Goal: Task Accomplishment & Management: Complete application form

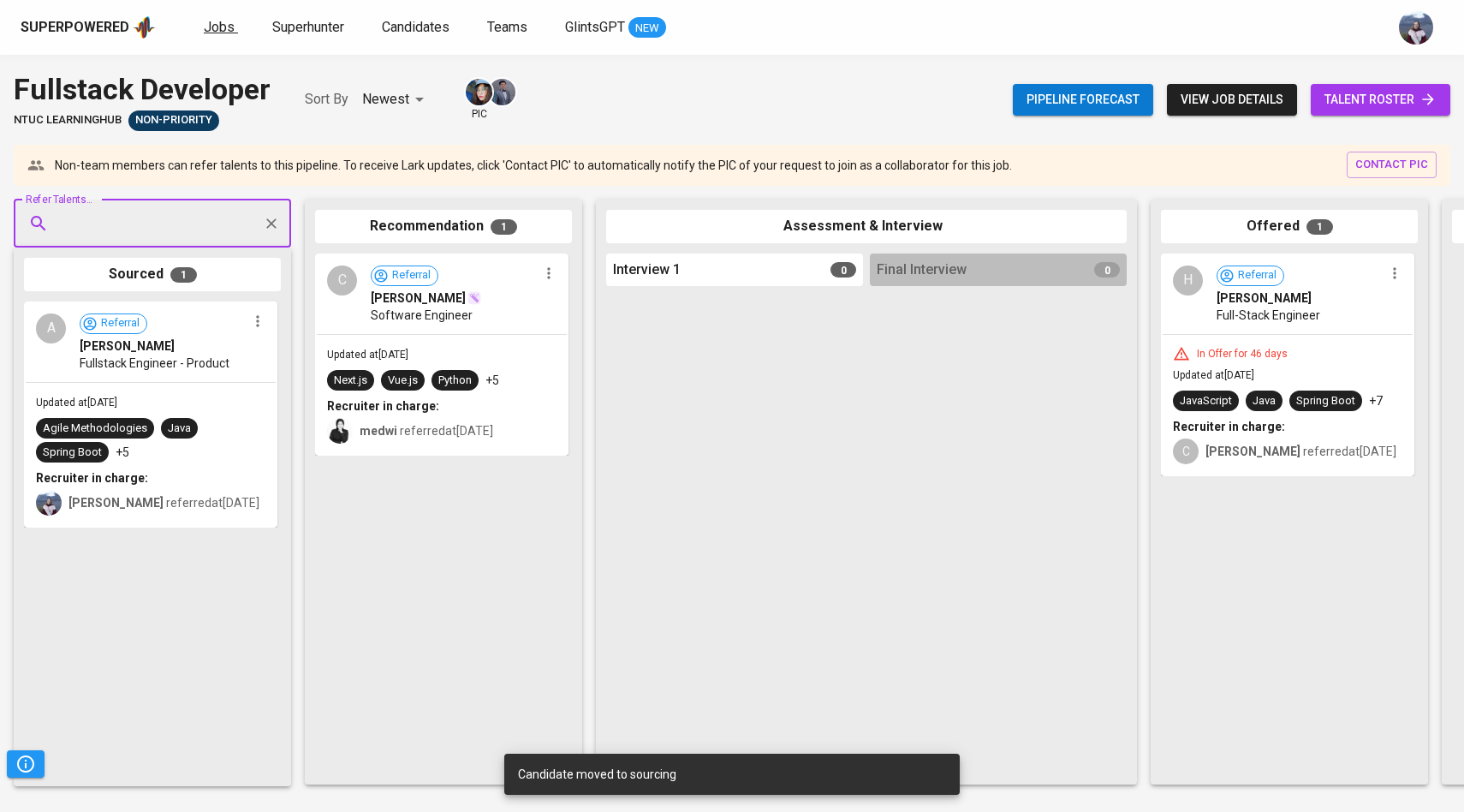
click at [214, 30] on span "Jobs" at bounding box center [219, 27] width 31 height 16
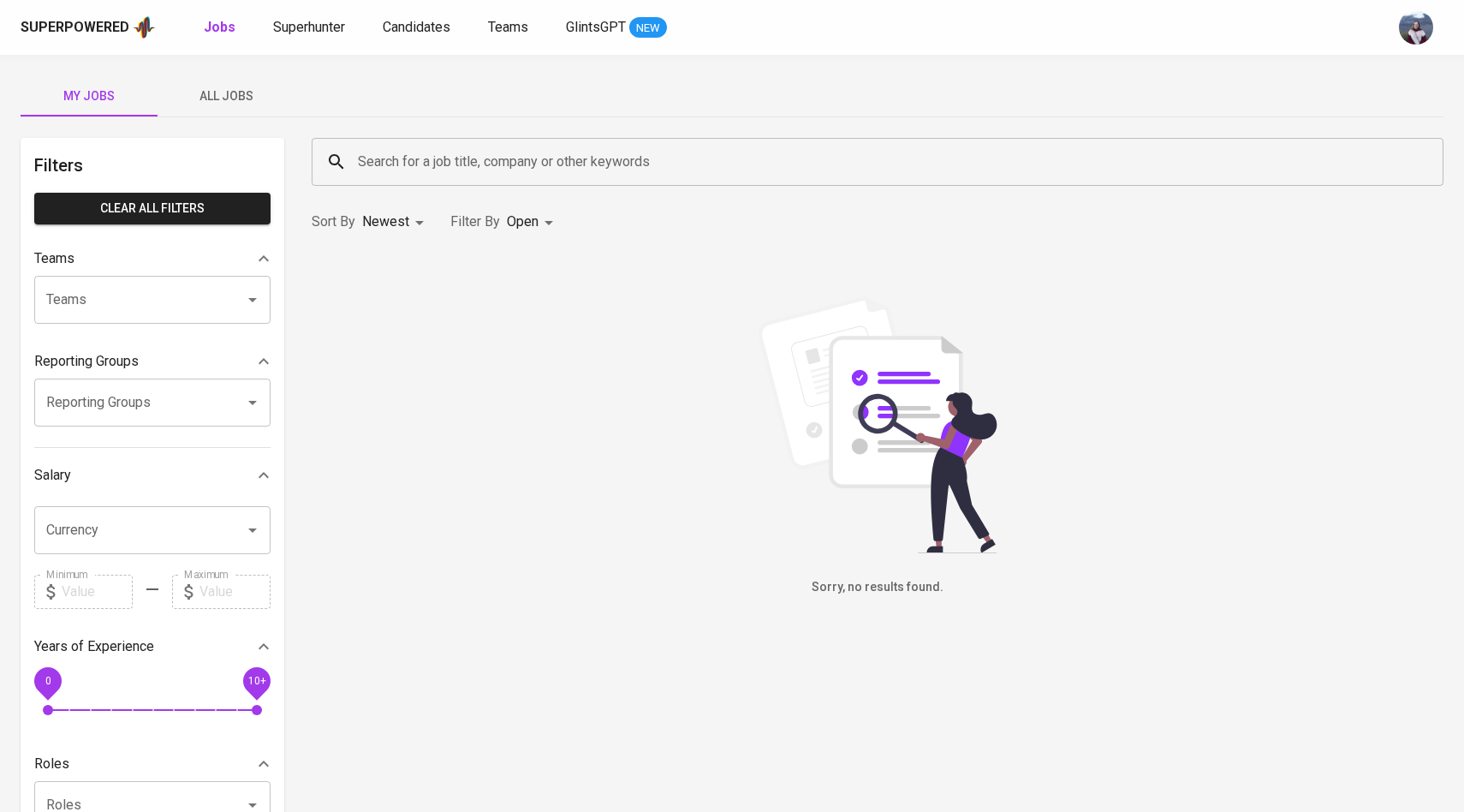
click at [242, 107] on button "All Jobs" at bounding box center [225, 96] width 137 height 41
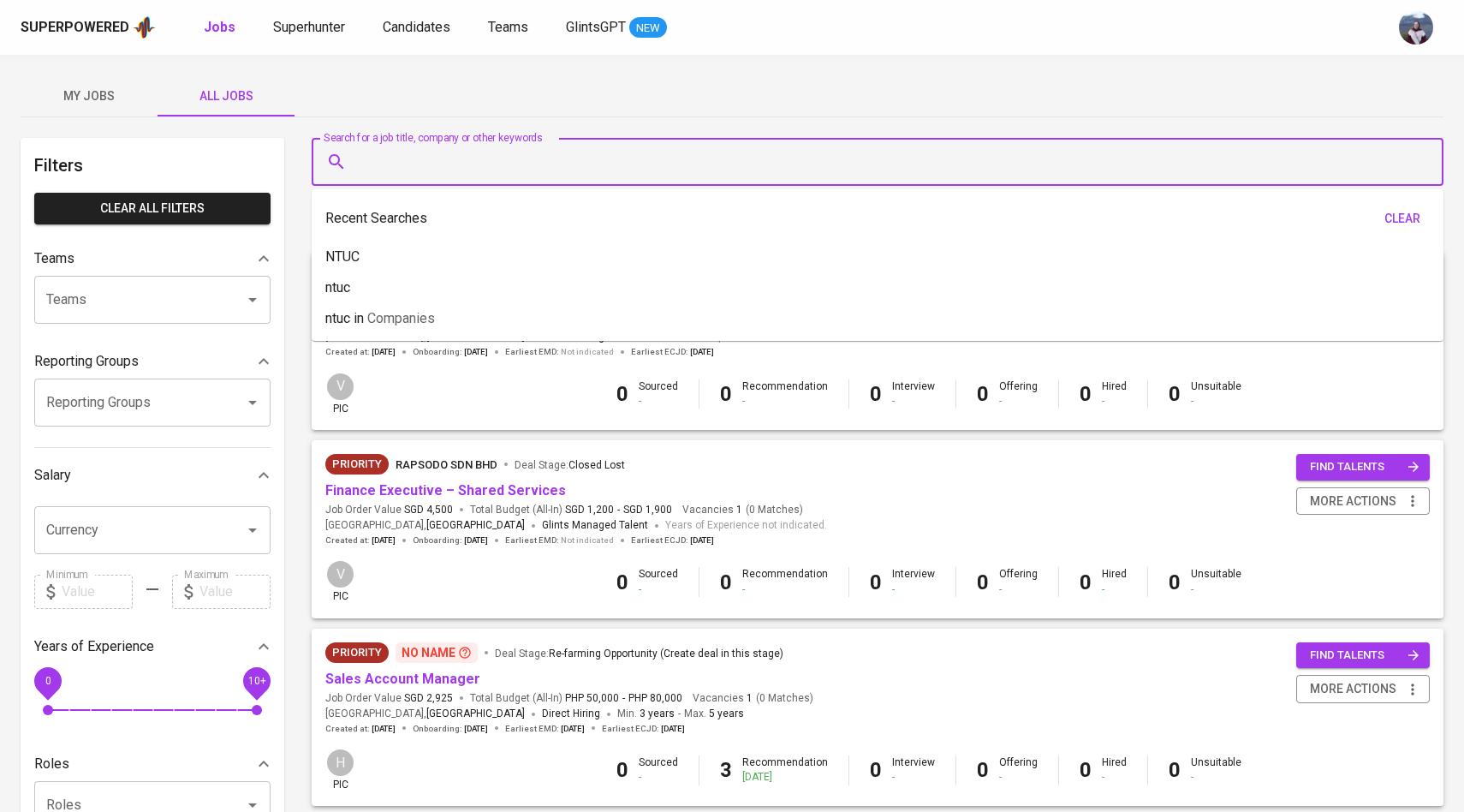
click at [381, 152] on input "Search for a job title, company or other keywords" at bounding box center [882, 161] width 1056 height 33
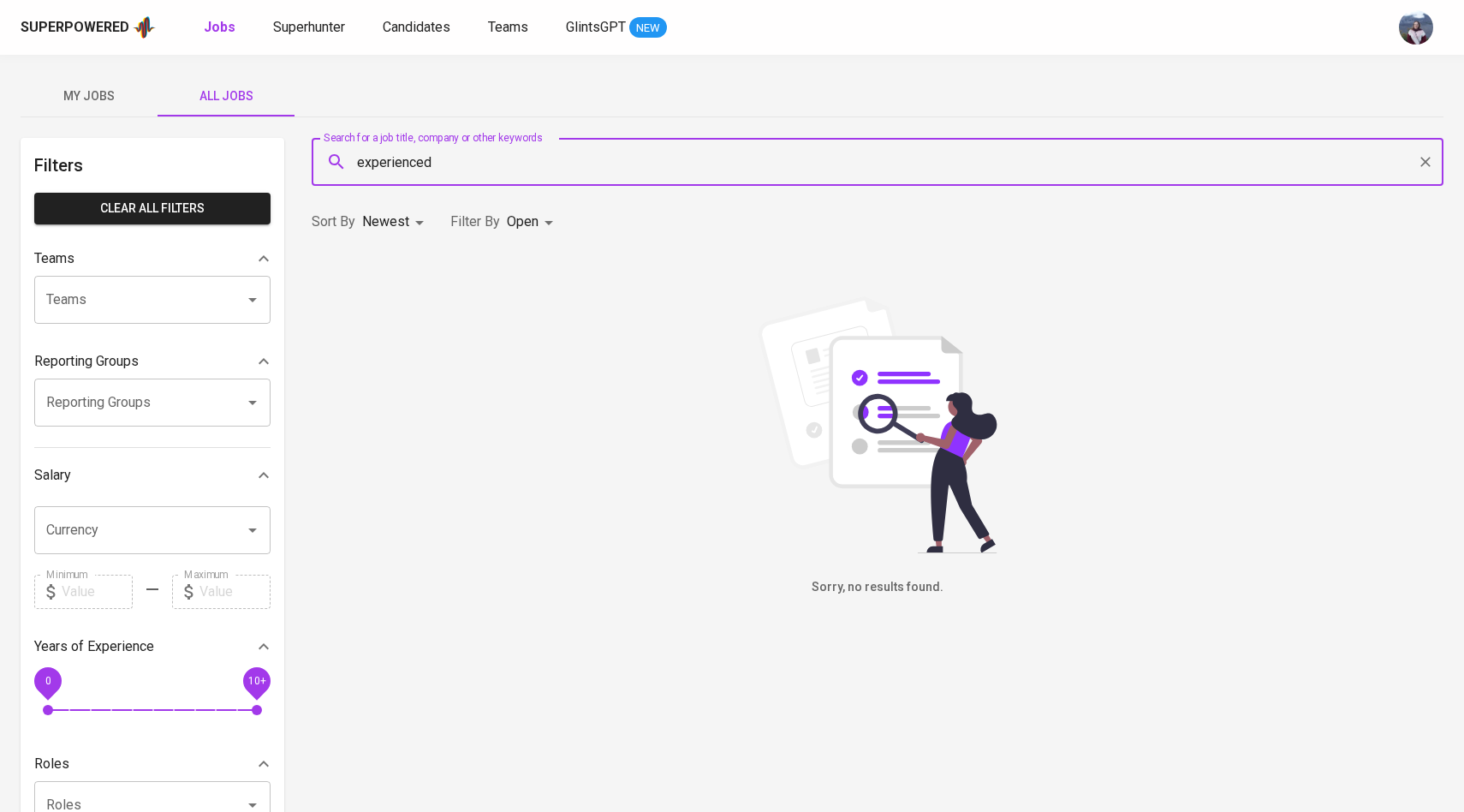
click at [471, 162] on input "experienced" at bounding box center [882, 161] width 1056 height 33
type input "e"
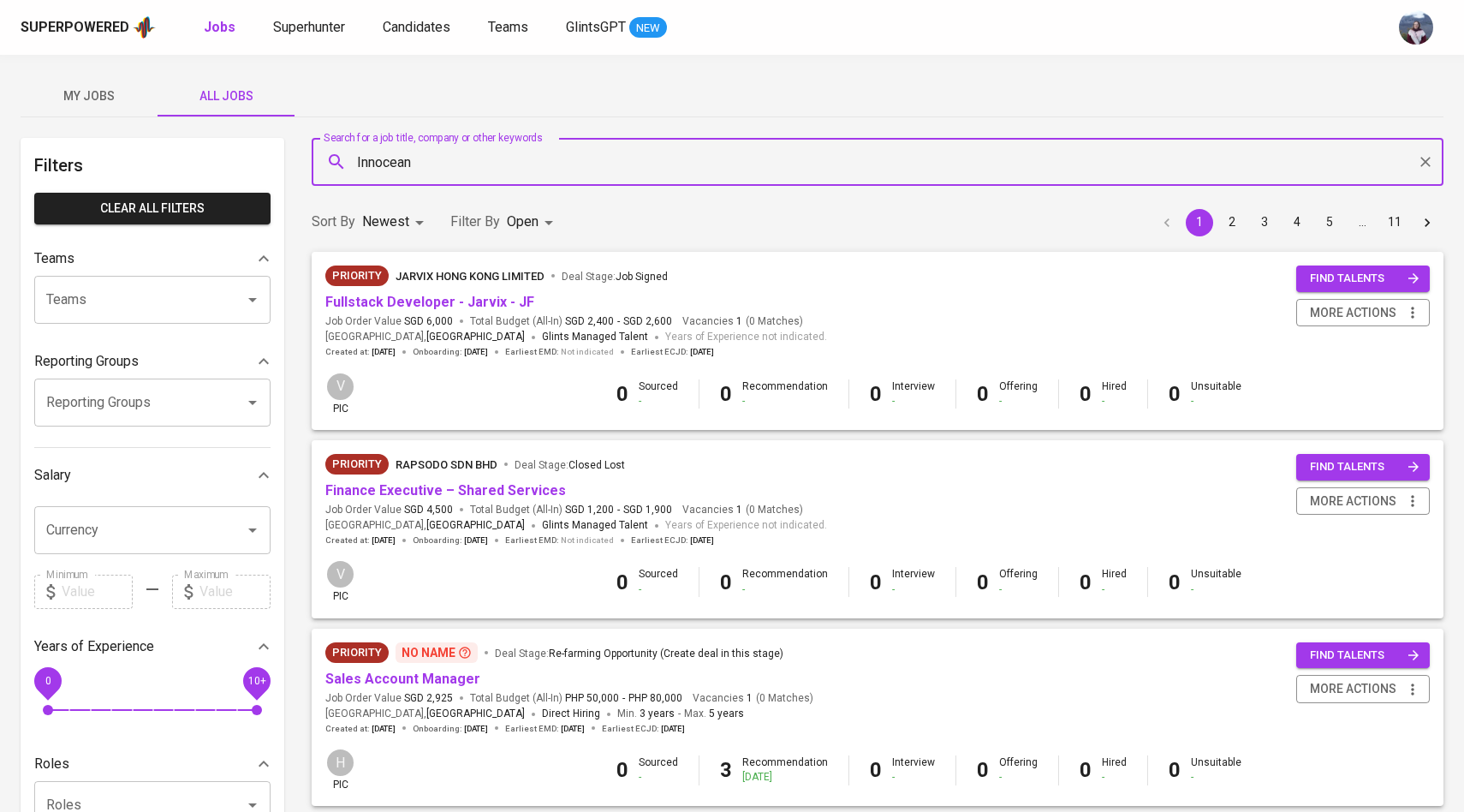
type input "Innocean"
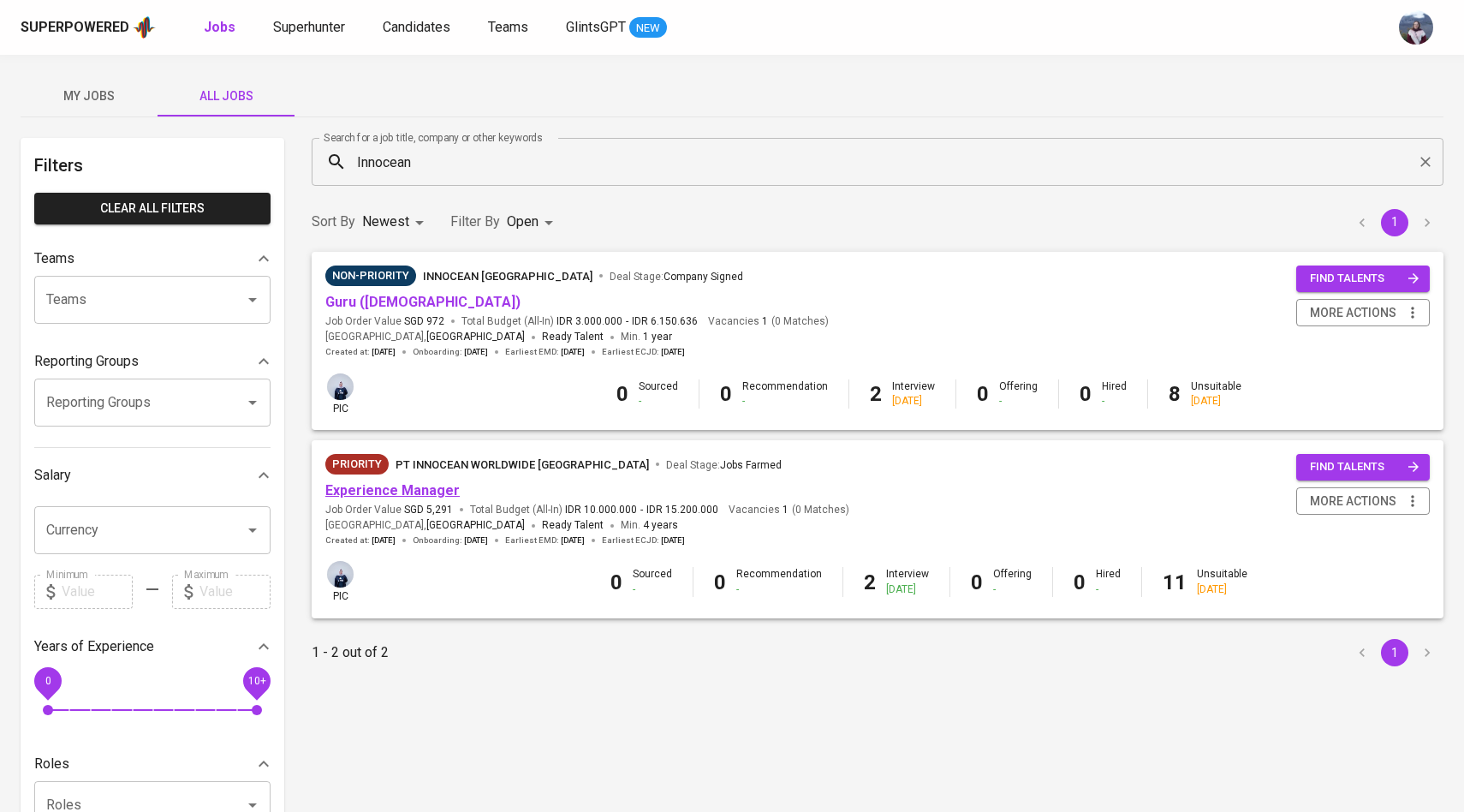
click at [389, 488] on link "Experience Manager" at bounding box center [393, 490] width 135 height 16
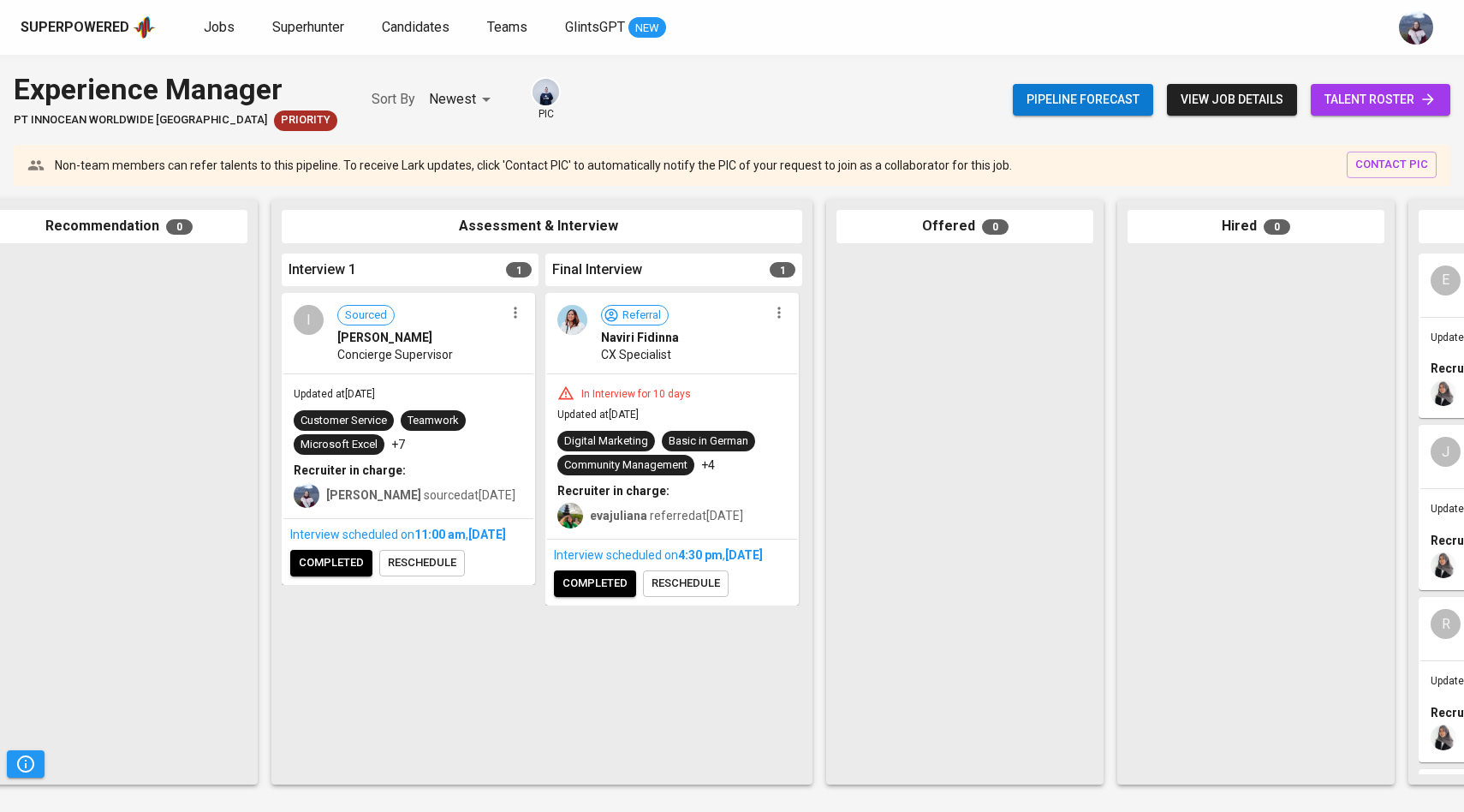
scroll to position [0, 328]
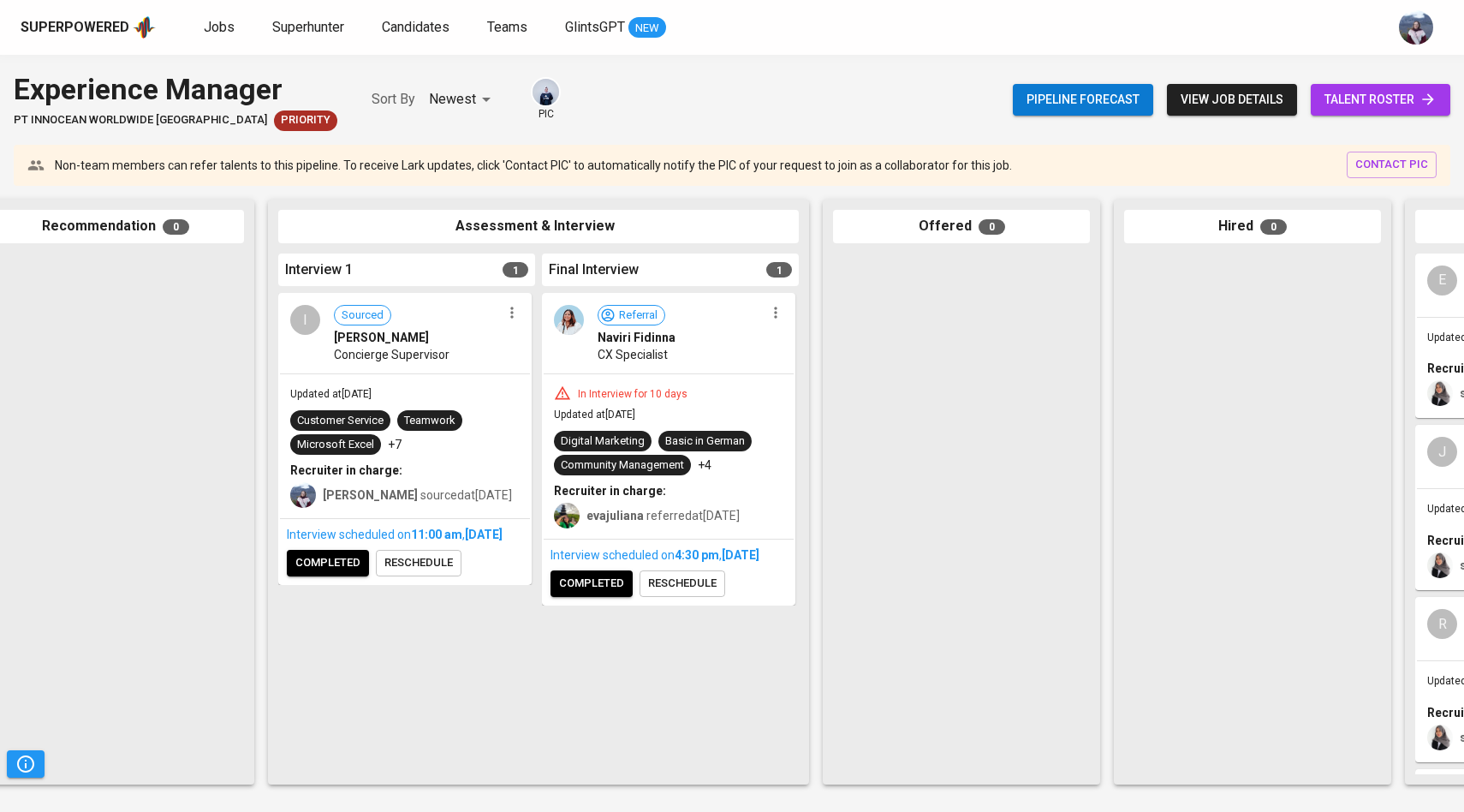
click at [574, 333] on img at bounding box center [569, 320] width 30 height 30
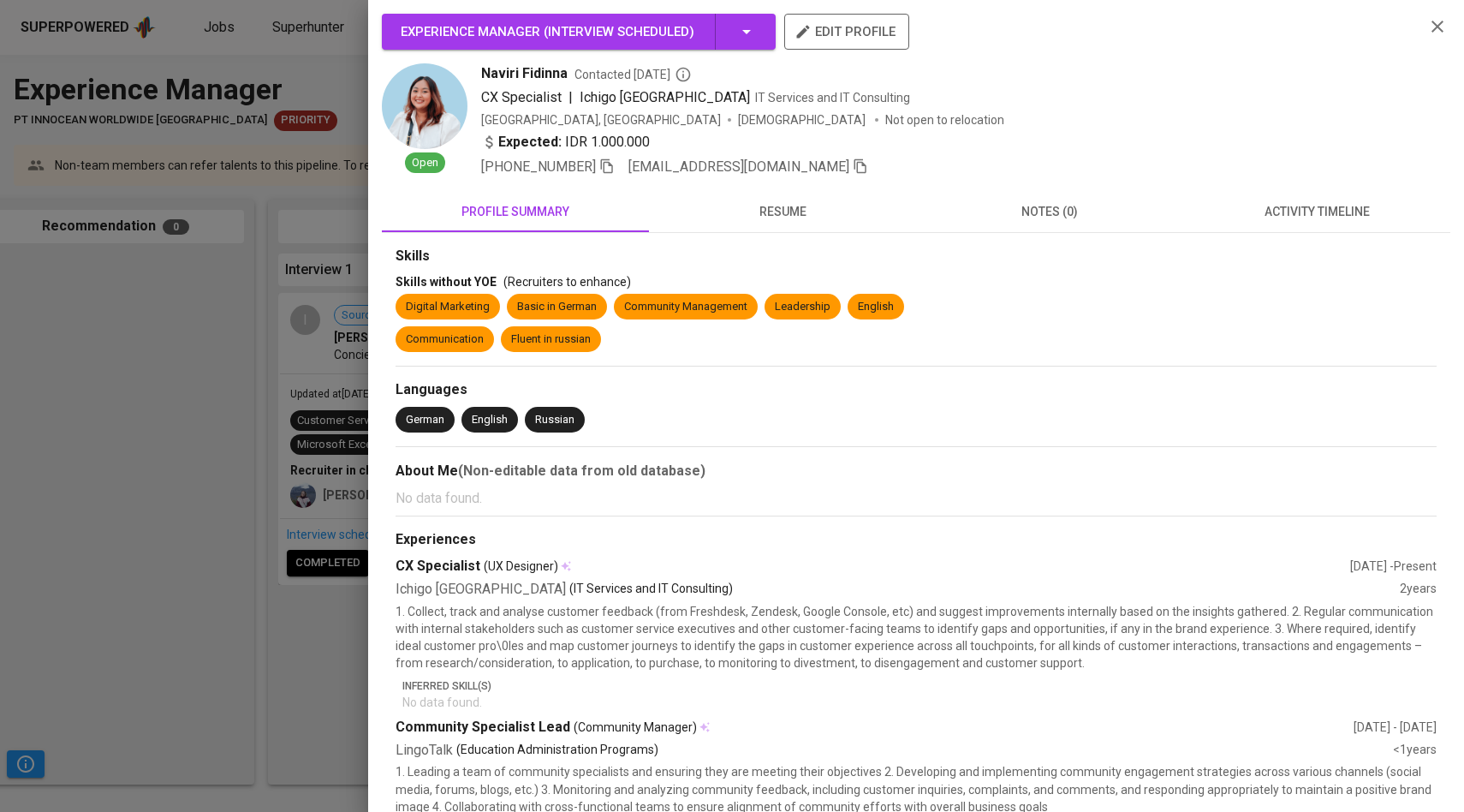
click at [794, 214] on span "resume" at bounding box center [782, 211] width 246 height 21
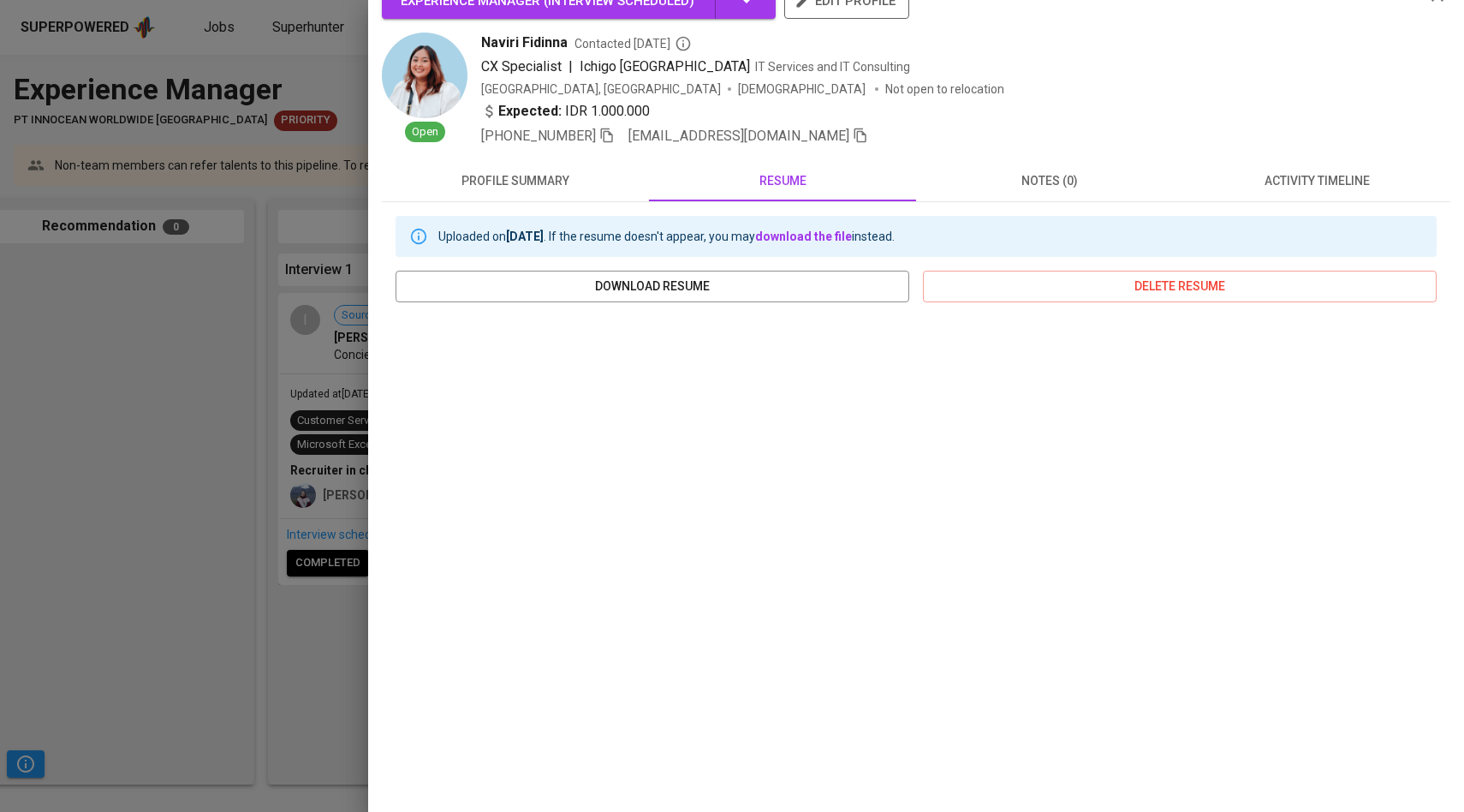
scroll to position [0, 0]
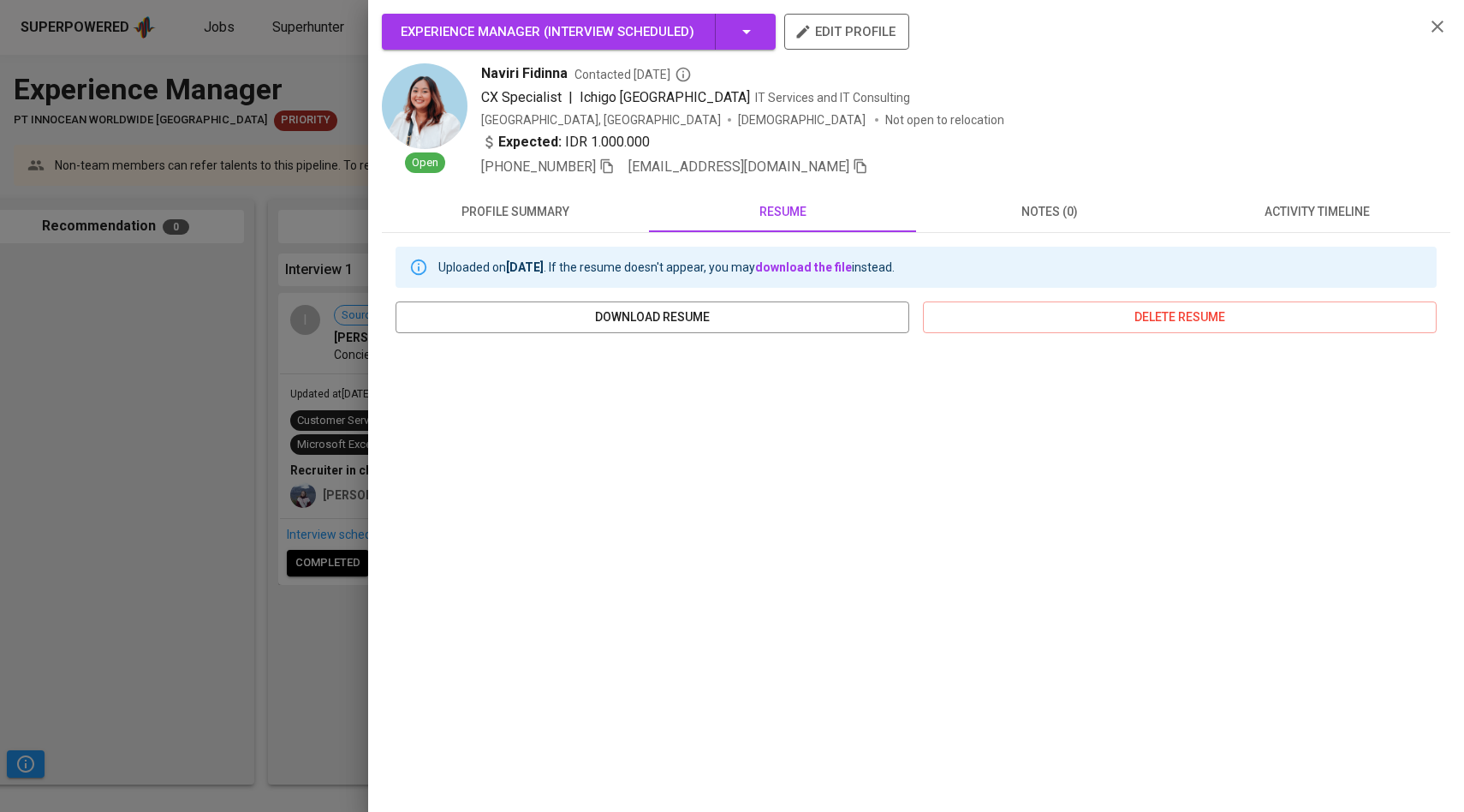
click at [1441, 26] on icon "button" at bounding box center [1437, 26] width 21 height 21
